Goal: Check status

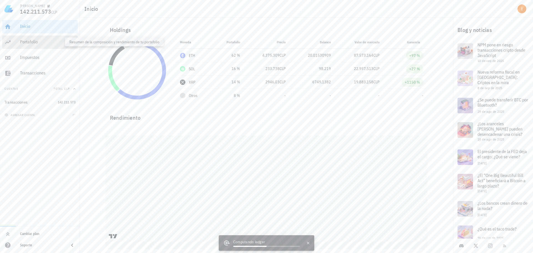
click at [54, 42] on div "Portafolio" at bounding box center [48, 41] width 56 height 5
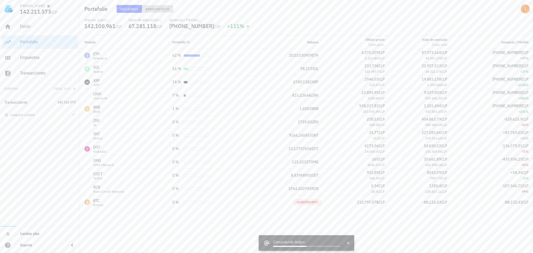
click at [165, 10] on span "Rendimiento" at bounding box center [157, 9] width 24 height 4
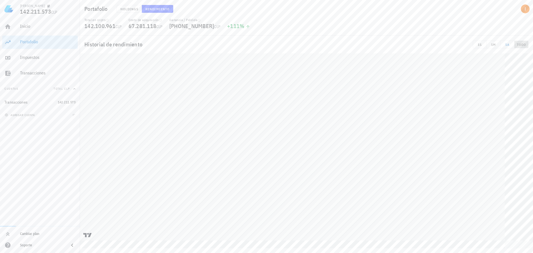
click at [522, 44] on span "TODO" at bounding box center [521, 44] width 9 height 4
click at [124, 6] on button "Holdings" at bounding box center [130, 9] width 26 height 8
